Goal: Task Accomplishment & Management: Manage account settings

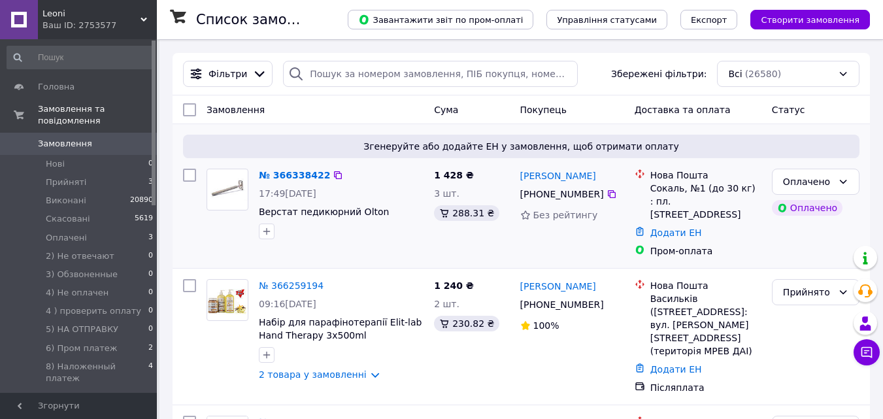
scroll to position [196, 0]
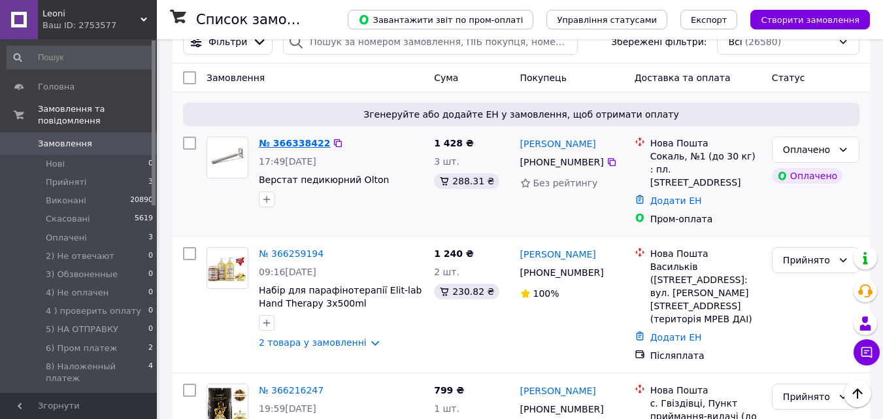
click at [296, 142] on link "№ 366338422" at bounding box center [294, 143] width 71 height 10
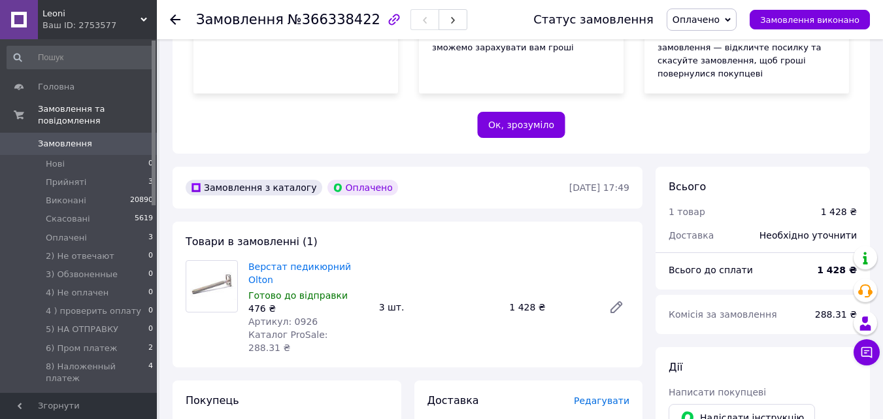
scroll to position [261, 0]
click at [58, 138] on span "Замовлення" at bounding box center [65, 144] width 54 height 12
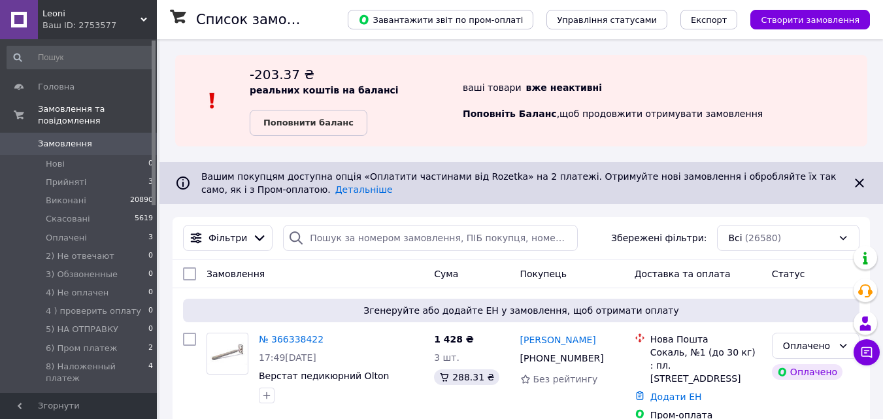
scroll to position [65, 0]
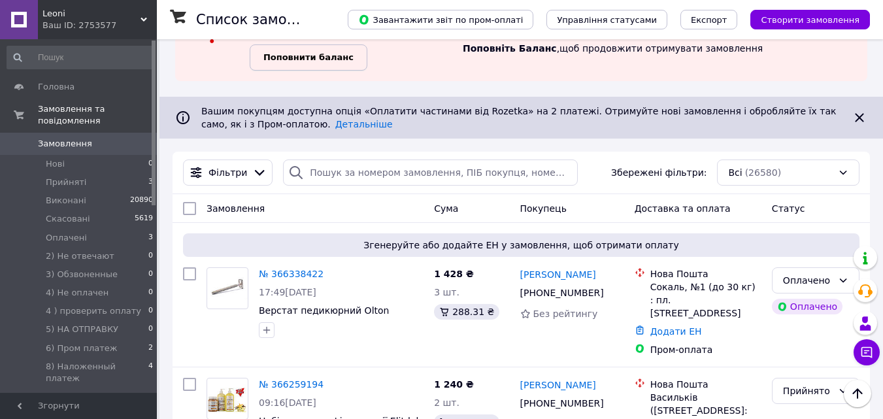
click at [311, 55] on b "Поповнити баланс" at bounding box center [308, 57] width 90 height 10
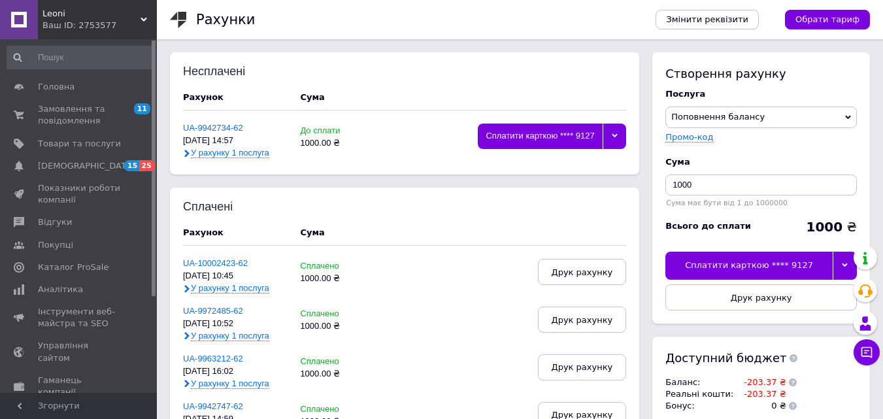
click at [774, 262] on div "Сплатити карткою **** 9127" at bounding box center [748, 265] width 167 height 27
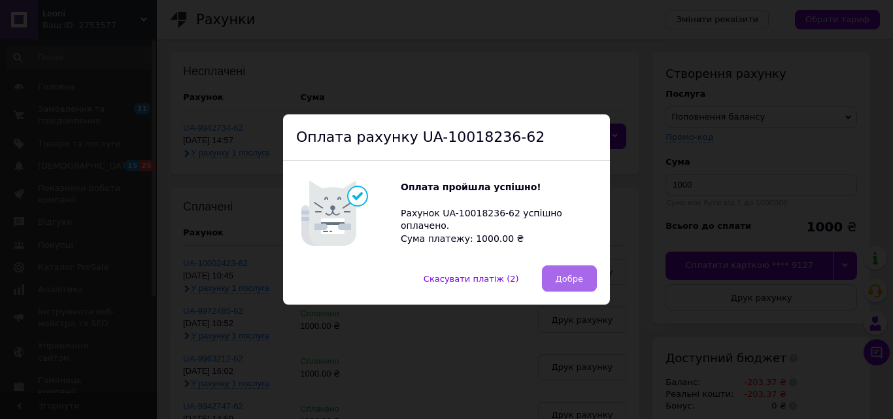
click at [565, 281] on span "Добре" at bounding box center [569, 279] width 27 height 10
